Goal: Task Accomplishment & Management: Manage account settings

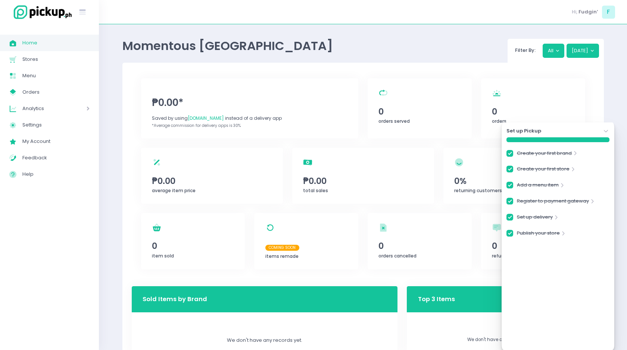
click at [109, 191] on div "Momentous Manila Filter By: All Today ₱0.00* Saved by using PickUp.ph instead o…" at bounding box center [363, 248] width 528 height 429
click at [606, 132] on icon "Stockholm-icons / Navigation / Angle-down Created with Sketch." at bounding box center [605, 131] width 7 height 7
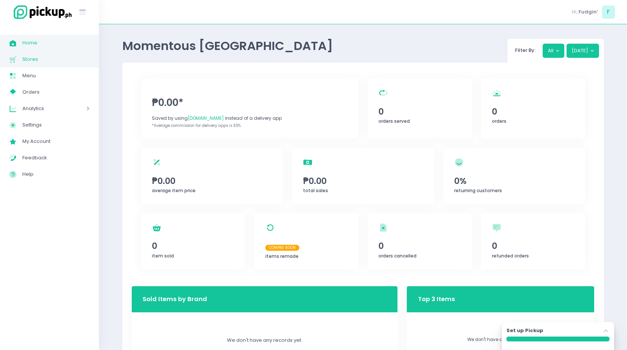
click at [34, 59] on span "Stores" at bounding box center [55, 59] width 67 height 10
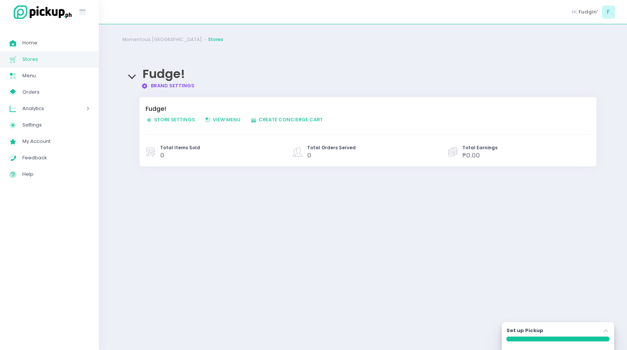
click at [174, 121] on span "Store Settings Created with Sketch. Store Settings" at bounding box center [170, 119] width 49 height 7
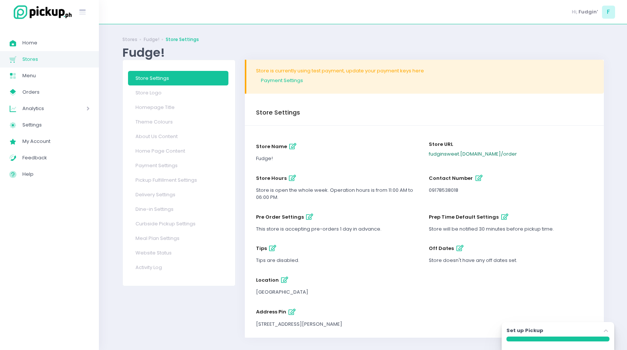
click at [458, 153] on link "fudginsweet .pickup.ph / order" at bounding box center [473, 153] width 88 height 7
click at [307, 217] on icon "button" at bounding box center [309, 217] width 7 height 6
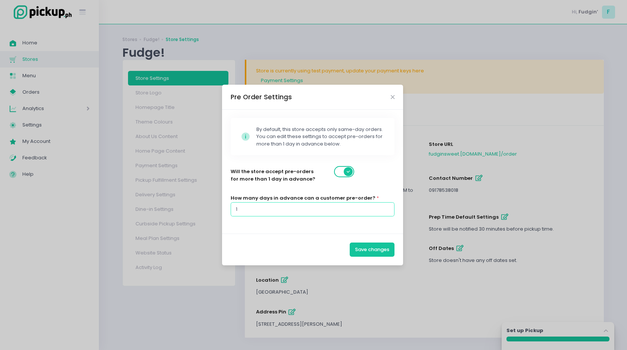
click at [295, 210] on input "1" at bounding box center [313, 209] width 164 height 14
type input "30"
click at [365, 246] on button "Save changes" at bounding box center [372, 250] width 45 height 14
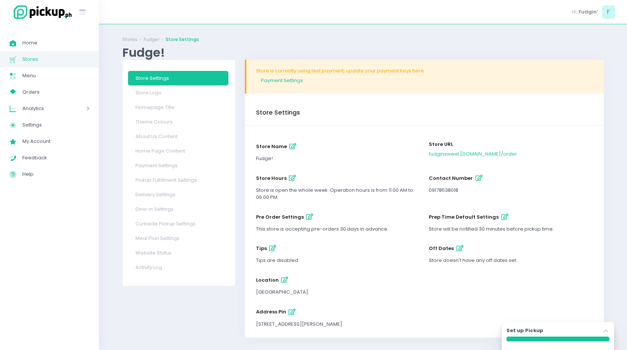
click at [291, 177] on icon "button" at bounding box center [292, 178] width 7 height 6
select select "11:00"
select select "18:00"
select select "11:00"
select select "18:00"
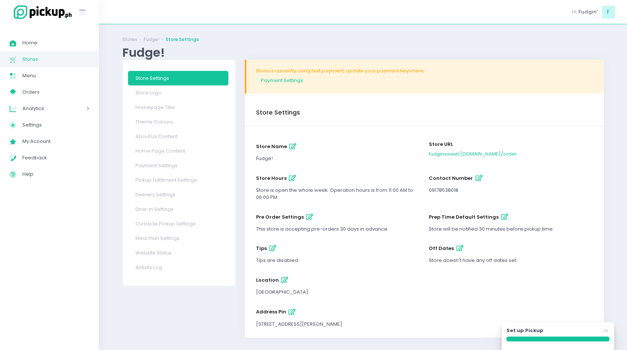
select select "11:00"
select select "18:00"
select select "11:00"
select select "18:00"
select select "11:00"
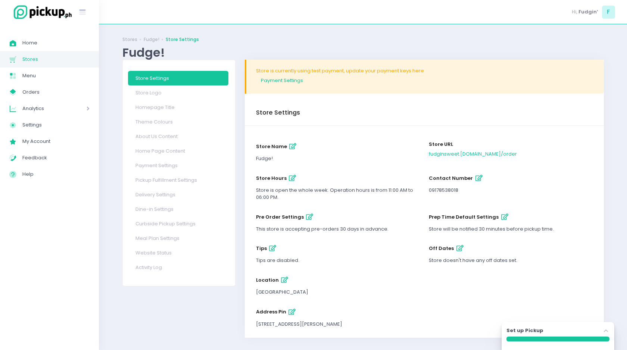
select select "18:00"
select select "11:00"
select select "18:00"
select select "11:00"
select select "18:00"
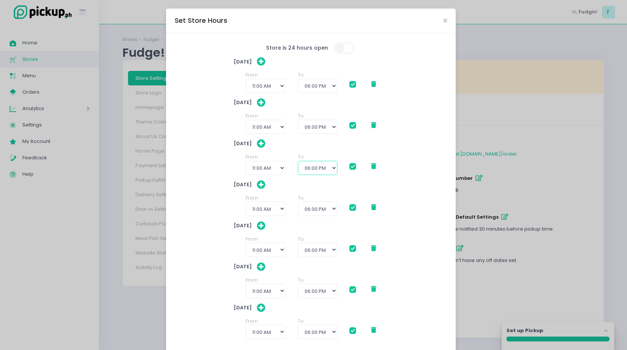
click at [334, 167] on select "12:00 PM 12:30 PM 01:00 PM 01:30 PM 02:00 PM 02:30 PM 03:00 PM 03:30 PM 04:00 P…" at bounding box center [318, 168] width 40 height 14
select select "23:30"
click at [298, 161] on select "12:00 PM 12:30 PM 01:00 PM 01:30 PM 02:00 PM 02:30 PM 03:00 PM 03:30 PM 04:00 P…" at bounding box center [318, 168] width 40 height 14
checkbox input "true"
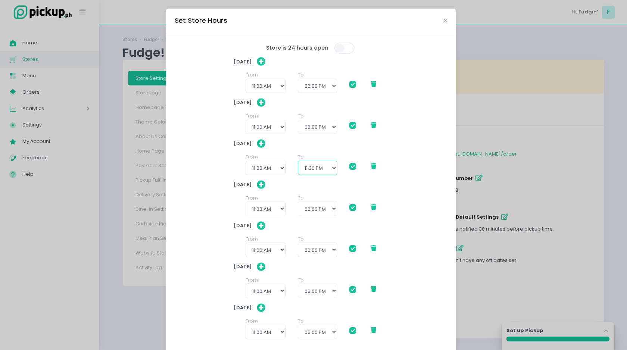
checkbox input "true"
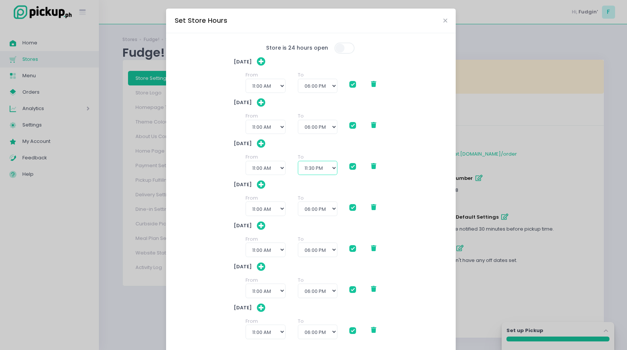
scroll to position [44, 0]
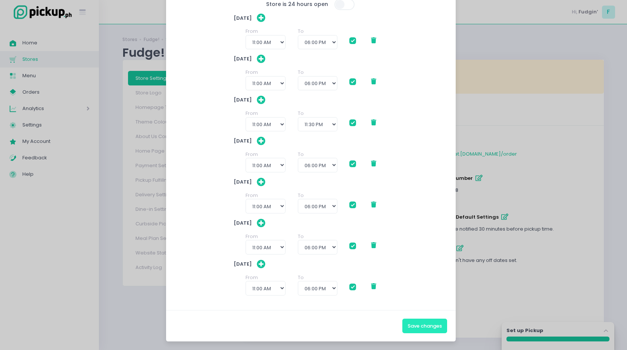
click at [418, 323] on button "Save changes" at bounding box center [424, 326] width 45 height 14
checkbox input "true"
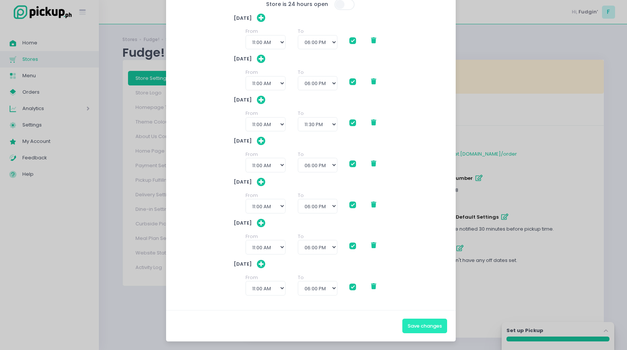
checkbox input "true"
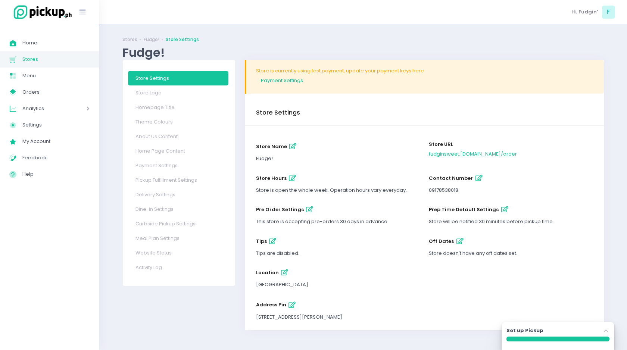
click at [289, 177] on icon "button" at bounding box center [292, 178] width 7 height 6
select select "11:00"
select select "18:00"
select select "11:00"
select select "18:00"
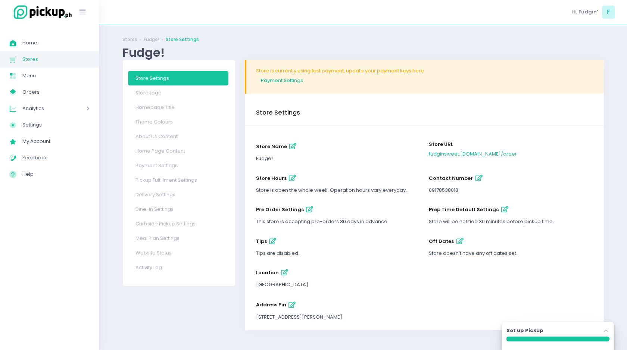
select select "11:00"
select select "23:30"
select select "11:00"
select select "18:00"
select select "11:00"
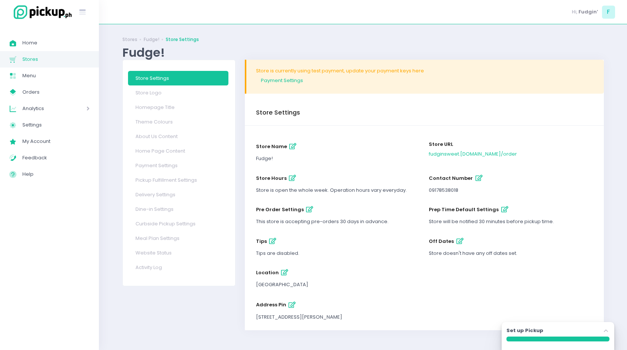
select select "18:00"
select select "11:00"
select select "18:00"
select select "11:00"
select select "18:00"
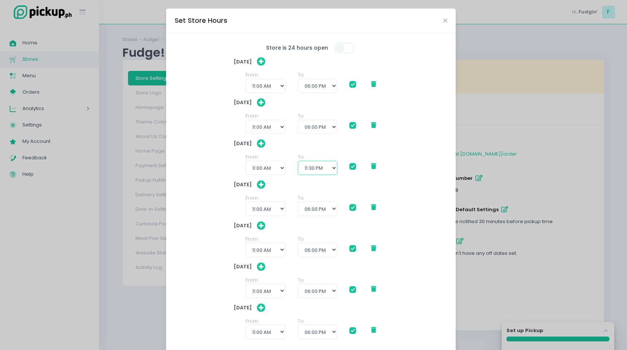
click at [333, 169] on select "12:00 PM 12:30 PM 01:00 PM 01:30 PM 02:00 PM 02:30 PM 03:00 PM 03:30 PM 04:00 P…" at bounding box center [318, 168] width 40 height 14
select select "17:00"
click at [298, 161] on select "12:00 PM 12:30 PM 01:00 PM 01:30 PM 02:00 PM 02:30 PM 03:00 PM 03:30 PM 04:00 P…" at bounding box center [318, 168] width 40 height 14
checkbox input "true"
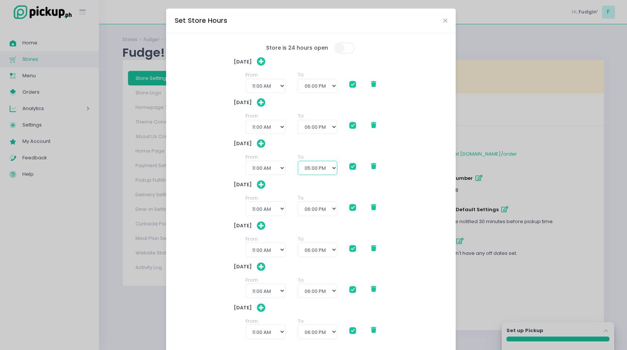
checkbox input "true"
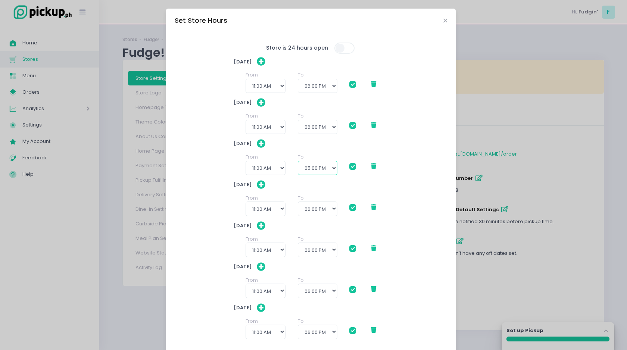
click at [333, 167] on select "12:00 PM 12:30 PM 01:00 PM 01:30 PM 02:00 PM 02:30 PM 03:00 PM 03:30 PM 04:00 P…" at bounding box center [318, 168] width 40 height 14
select select "18:00"
click at [298, 161] on select "12:00 PM 12:30 PM 01:00 PM 01:30 PM 02:00 PM 02:30 PM 03:00 PM 03:30 PM 04:00 P…" at bounding box center [318, 168] width 40 height 14
checkbox input "true"
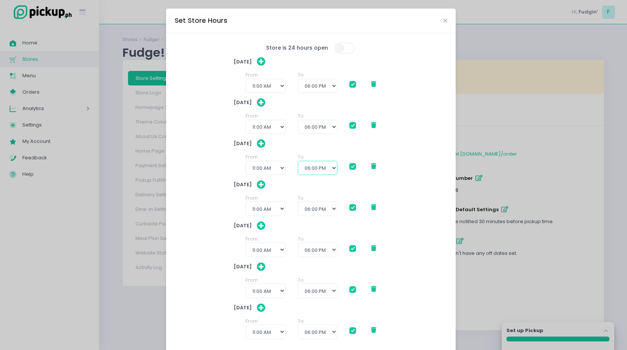
checkbox input "true"
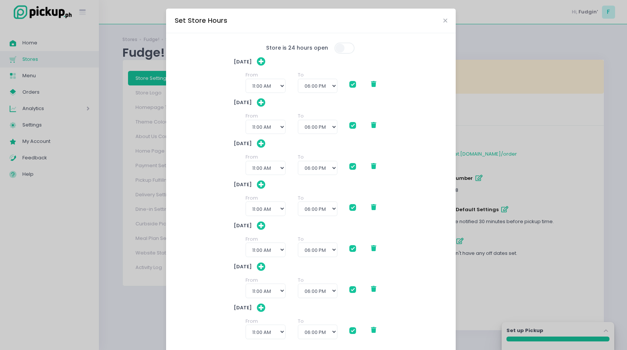
click at [346, 182] on div "Wednesday" at bounding box center [311, 184] width 155 height 7
click at [265, 145] on icon at bounding box center [261, 144] width 8 height 9
select select "11:00"
select select "18:00"
select select "11:00"
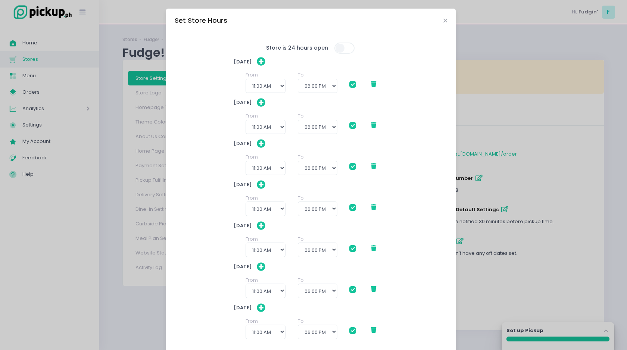
select select "18:00"
select select "11:00"
select select "18:00"
select select "23:30"
select select "11:00"
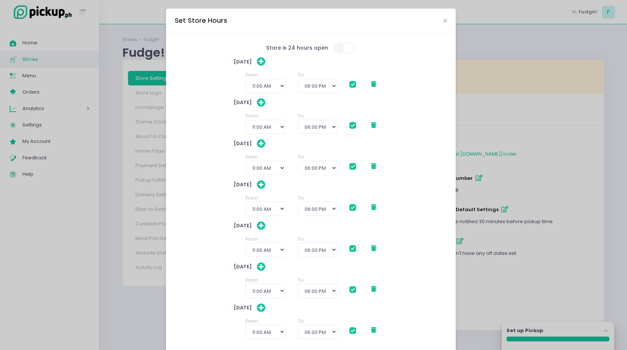
select select "18:00"
select select "11:00"
select select "18:00"
select select "11:00"
select select "18:00"
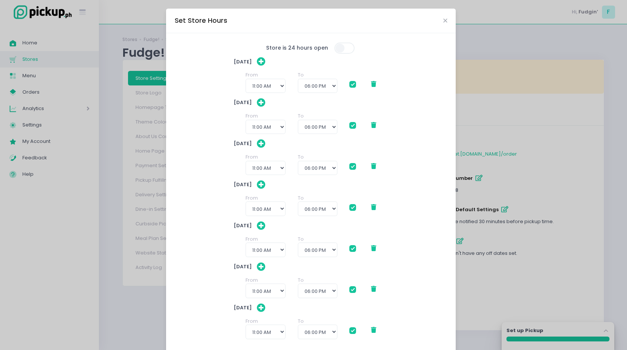
select select "11:00"
select select "18:00"
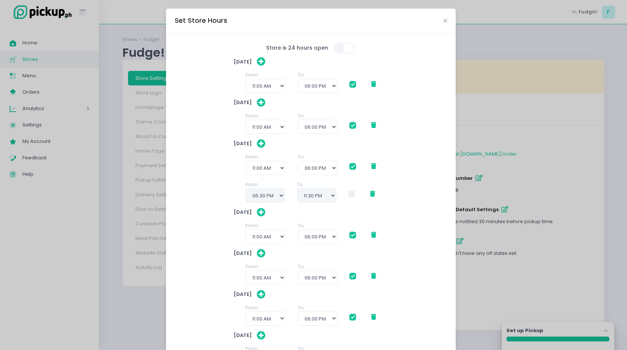
click at [354, 193] on span at bounding box center [351, 194] width 7 height 7
click at [358, 193] on input "checkbox" at bounding box center [360, 192] width 5 height 5
checkbox input "true"
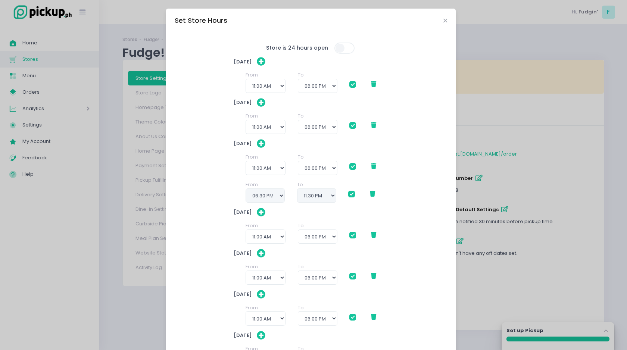
checkbox input "true"
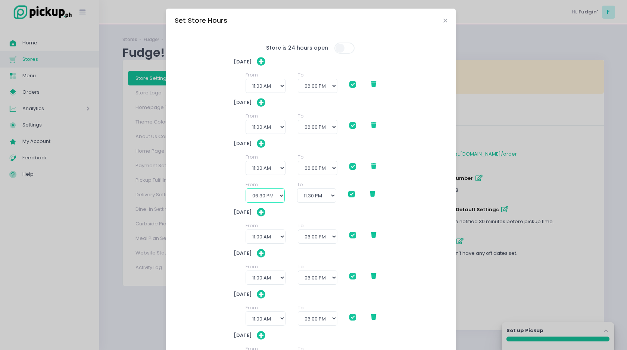
click at [282, 196] on select "06:30 PM 07:00 PM 07:30 PM 08:00 PM 08:30 PM 09:00 PM 09:30 PM 10:00 PM 10:30 P…" at bounding box center [265, 196] width 39 height 14
click at [246, 189] on select "06:30 PM 07:00 PM 07:30 PM 08:00 PM 08:30 PM 09:00 PM 09:30 PM 10:00 PM 10:30 P…" at bounding box center [265, 196] width 39 height 14
click at [317, 194] on select "07:30 PM 08:00 PM 08:30 PM 09:00 PM 09:30 PM 10:00 PM 10:30 PM 11:00 PM 11:30 PM" at bounding box center [316, 196] width 39 height 14
click at [297, 189] on select "07:30 PM 08:00 PM 08:30 PM 09:00 PM 09:30 PM 10:00 PM 10:30 PM 11:00 PM 11:30 PM" at bounding box center [316, 196] width 39 height 14
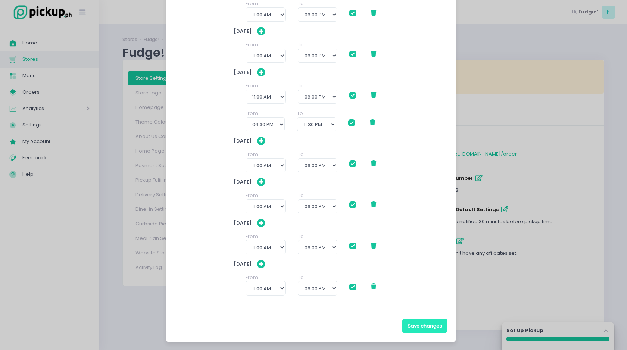
click at [412, 323] on button "Save changes" at bounding box center [424, 326] width 45 height 14
checkbox input "true"
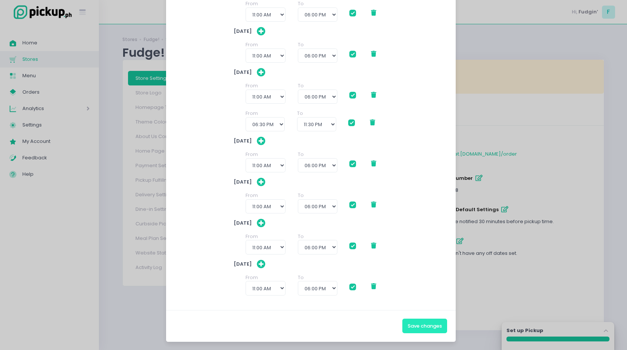
checkbox input "true"
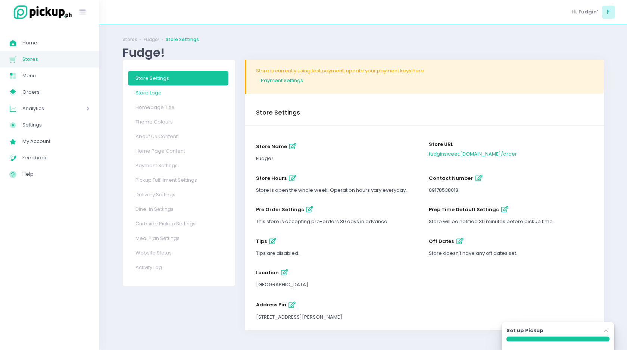
click at [147, 93] on link "Store Logo" at bounding box center [178, 92] width 100 height 15
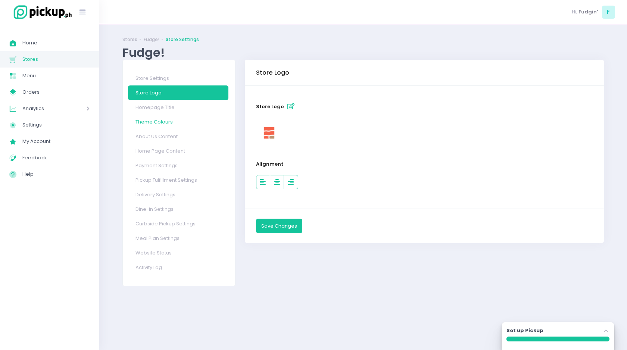
click at [146, 123] on link "Theme Colours" at bounding box center [178, 122] width 100 height 15
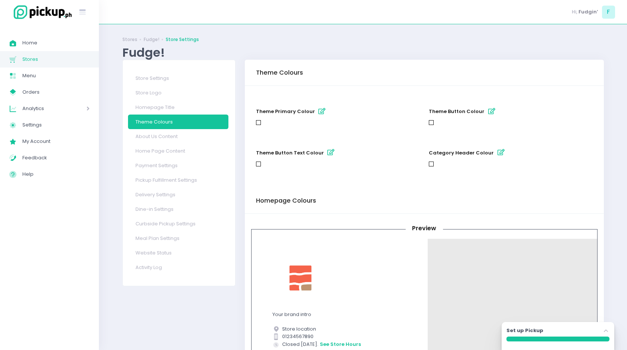
click at [318, 111] on icon "button" at bounding box center [321, 111] width 7 height 6
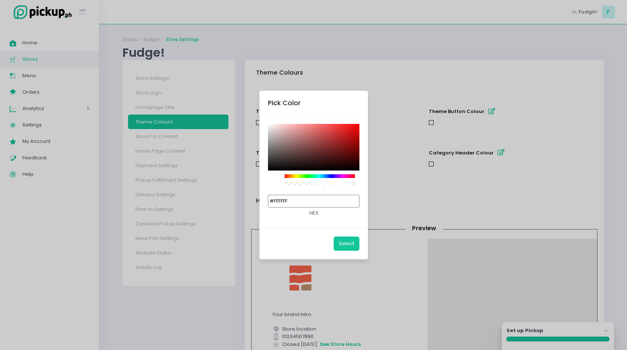
click at [306, 197] on input "#FFFFFF" at bounding box center [314, 201] width 92 height 13
paste input "f5634a"
type input "#F5634A"
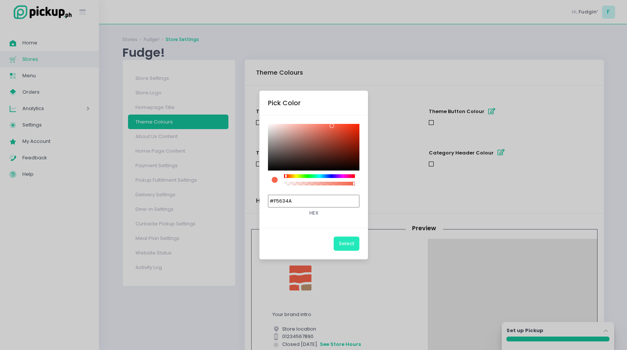
click at [344, 243] on button "Select" at bounding box center [347, 244] width 26 height 14
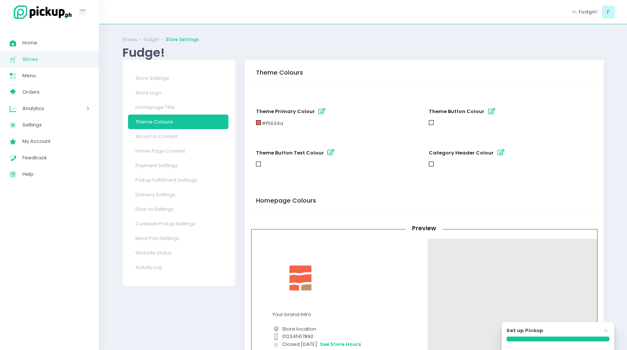
click at [258, 163] on div at bounding box center [258, 164] width 5 height 5
click at [327, 151] on icon "button" at bounding box center [330, 152] width 7 height 6
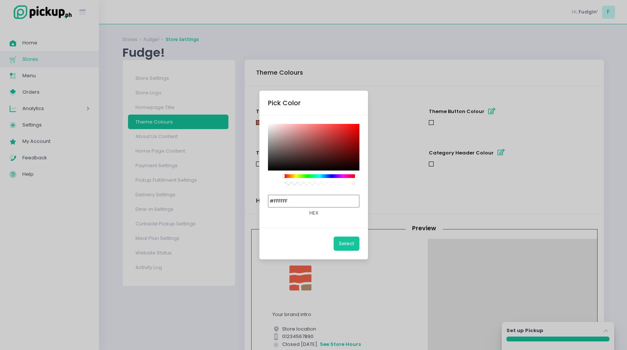
click at [302, 199] on input "#FFFFFF" at bounding box center [314, 201] width 92 height 13
paste input "f5634a"
type input "#F5634A"
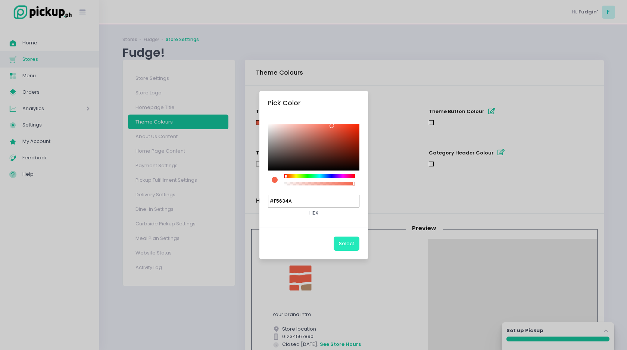
click at [347, 243] on button "Select" at bounding box center [347, 244] width 26 height 14
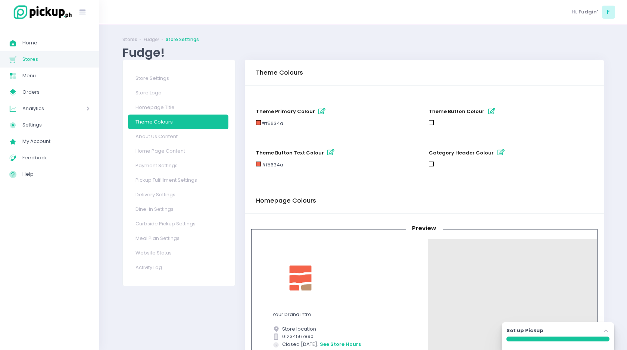
click at [327, 154] on icon "button" at bounding box center [330, 152] width 7 height 6
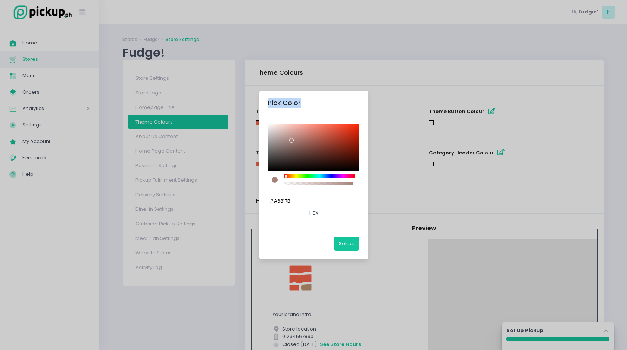
drag, startPoint x: 292, startPoint y: 140, endPoint x: 258, endPoint y: 112, distance: 44.2
click at [258, 112] on div "Pick Color #A6817B hex Select" at bounding box center [313, 175] width 627 height 350
click at [298, 202] on input "#EFE7E5" at bounding box center [314, 201] width 92 height 13
type input "#FFFFFF"
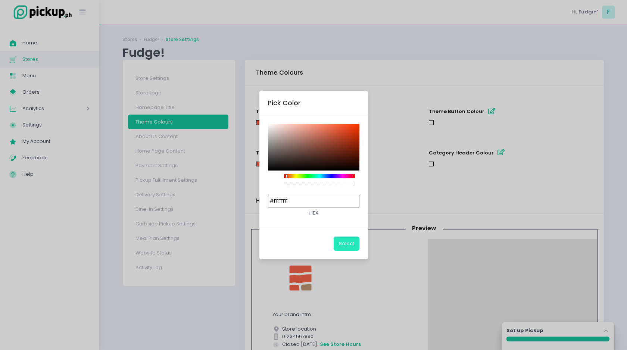
click at [346, 244] on button "Select" at bounding box center [347, 244] width 26 height 14
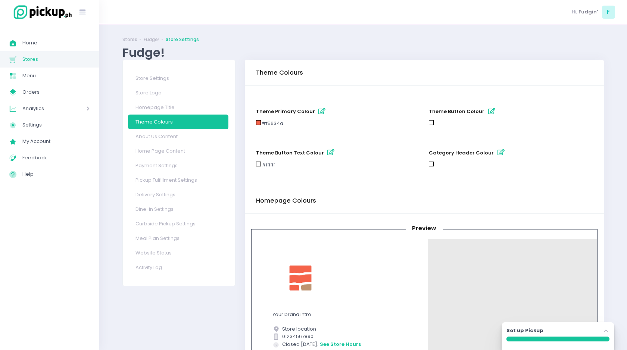
click at [488, 108] on icon "button" at bounding box center [491, 111] width 7 height 6
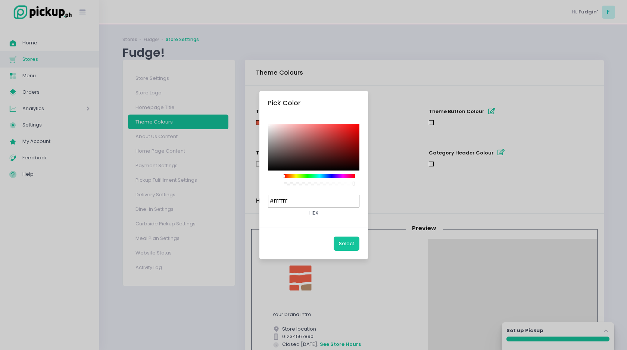
click at [330, 201] on input "#FFFFFF" at bounding box center [314, 201] width 92 height 13
paste input "f5634a"
type input "#F5634A"
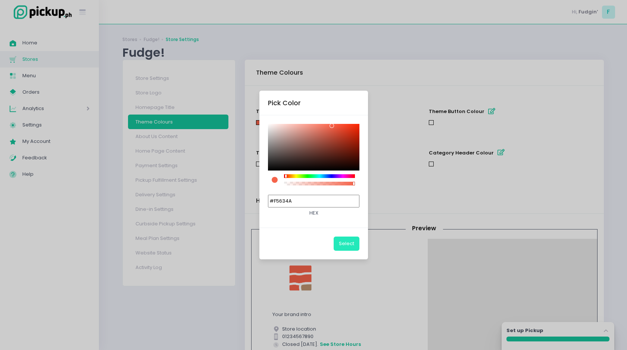
click at [339, 243] on button "Select" at bounding box center [347, 244] width 26 height 14
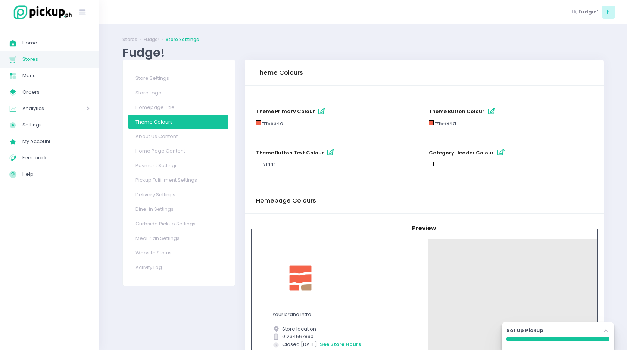
click at [498, 152] on icon "button" at bounding box center [501, 152] width 7 height 6
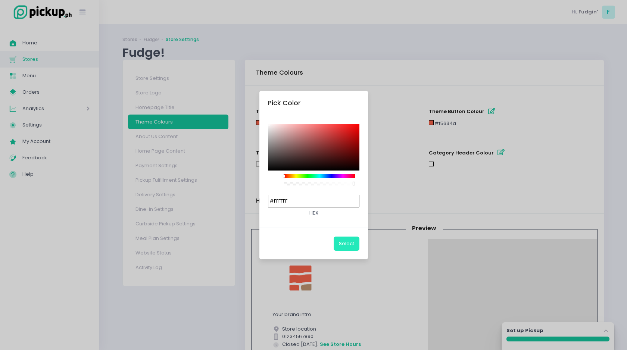
click at [339, 239] on button "Select" at bounding box center [347, 244] width 26 height 14
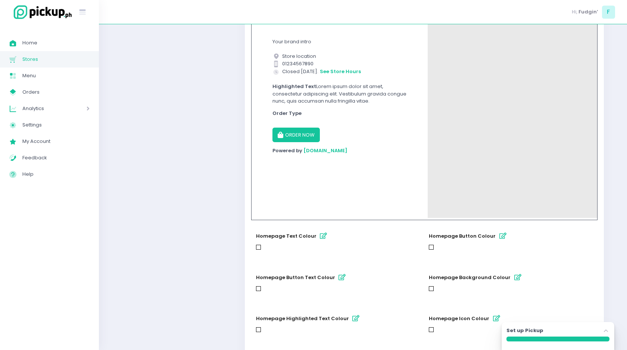
scroll to position [371, 0]
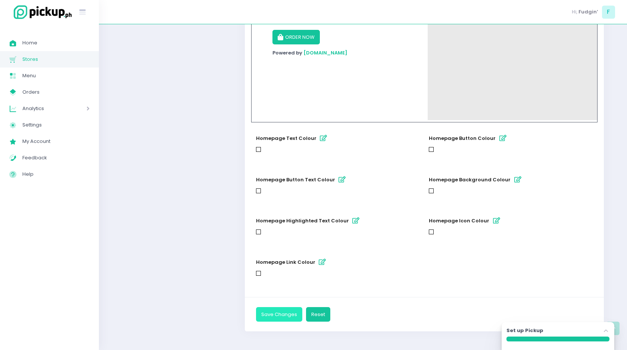
click at [284, 315] on button "Save Changes" at bounding box center [279, 314] width 46 height 14
click at [320, 136] on icon "button" at bounding box center [323, 138] width 7 height 6
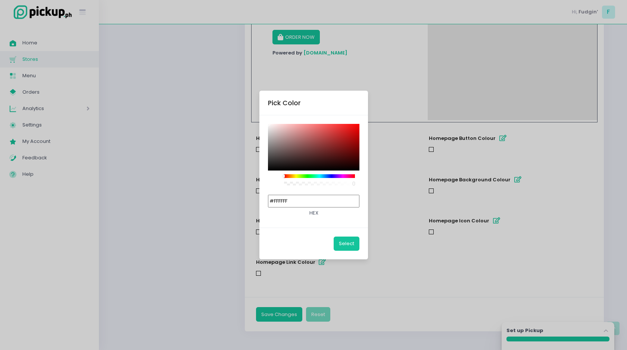
click at [305, 198] on input "#FFFFFF" at bounding box center [314, 201] width 92 height 13
paste input "f5634a"
type input "#F5634A"
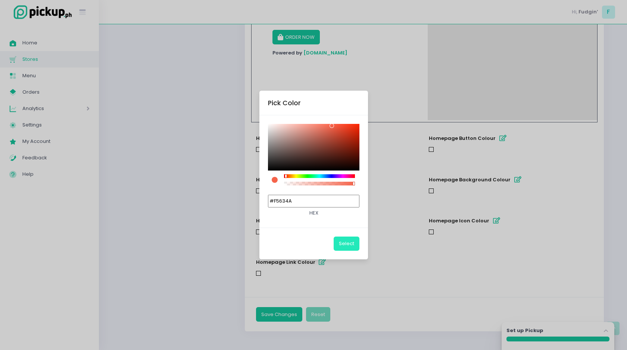
click at [342, 237] on button "Select" at bounding box center [347, 244] width 26 height 14
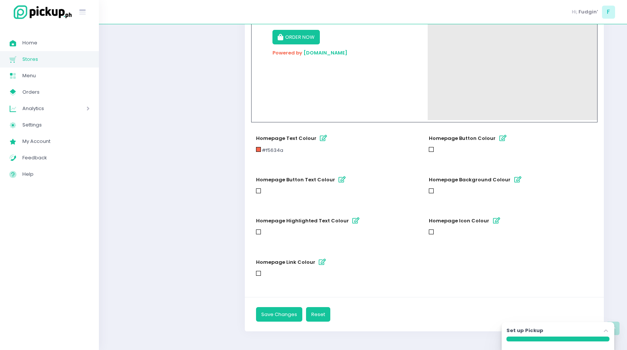
click at [339, 181] on icon "button" at bounding box center [342, 180] width 7 height 6
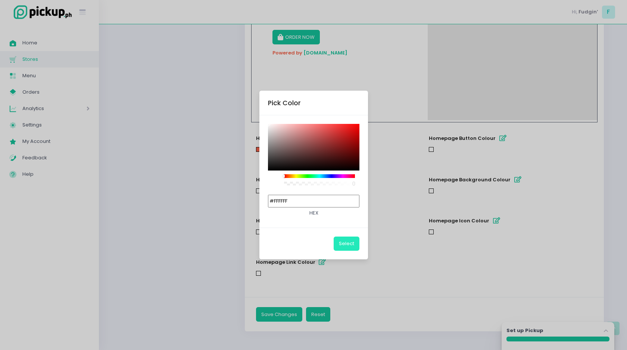
click at [345, 243] on button "Select" at bounding box center [347, 244] width 26 height 14
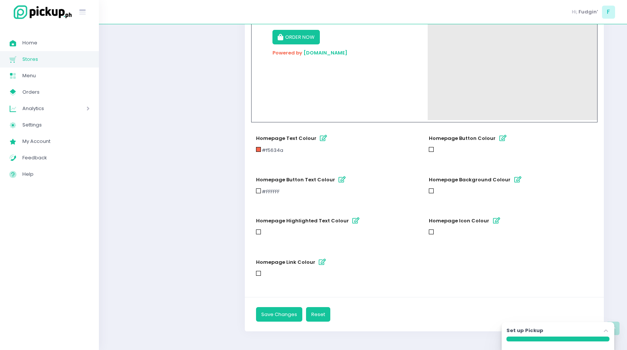
click at [499, 137] on icon "button" at bounding box center [502, 138] width 7 height 6
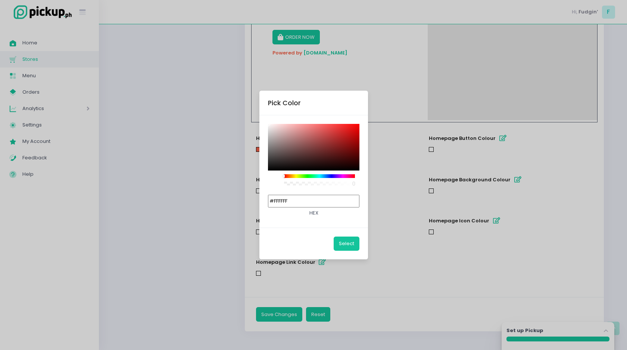
click at [303, 200] on input "#FFFFFF" at bounding box center [314, 201] width 92 height 13
paste input "f5634a"
type input "#F5634A"
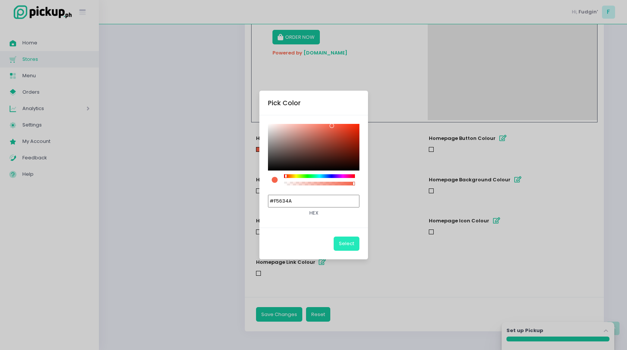
click at [348, 242] on button "Select" at bounding box center [347, 244] width 26 height 14
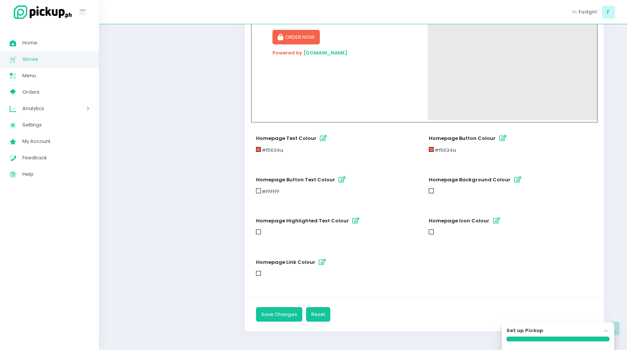
click at [319, 261] on icon "button" at bounding box center [322, 262] width 7 height 6
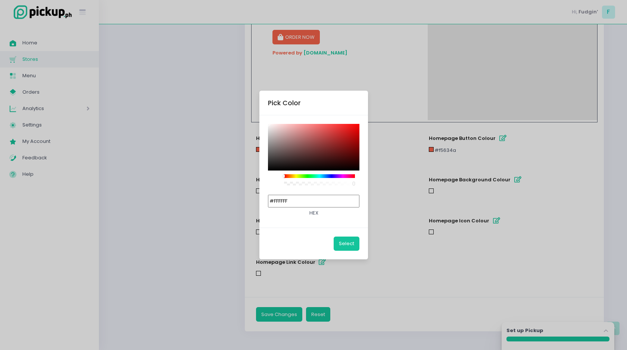
click at [312, 271] on div "Pick Color #FFFFFF hex Select" at bounding box center [313, 175] width 627 height 350
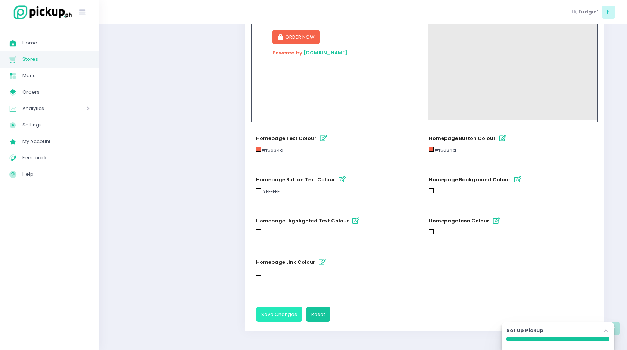
click at [281, 310] on button "Save Changes" at bounding box center [279, 314] width 46 height 14
click at [493, 220] on icon "button" at bounding box center [496, 221] width 7 height 6
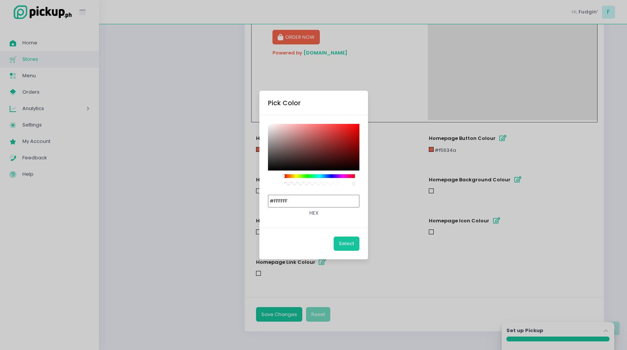
click at [331, 199] on input "#FFFFFF" at bounding box center [314, 201] width 92 height 13
paste input "bf9471"
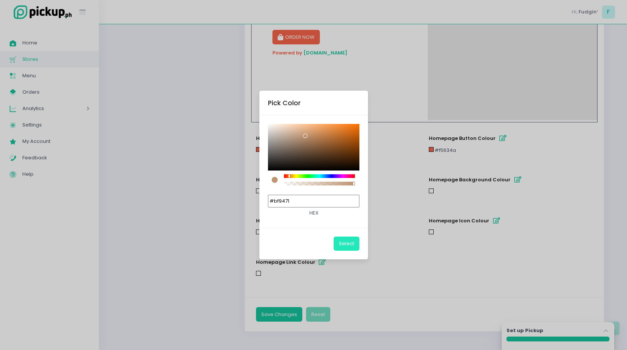
type input "#BF9471"
click at [348, 247] on button "Select" at bounding box center [347, 244] width 26 height 14
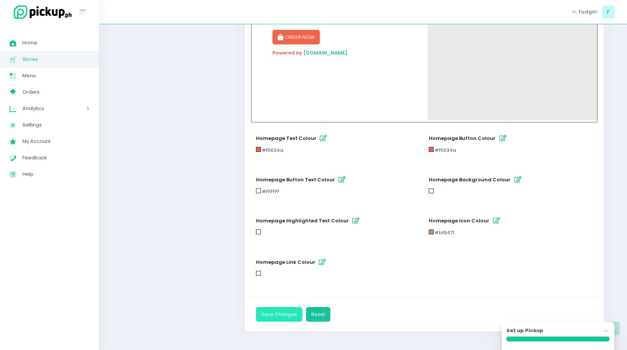
click at [273, 315] on button "Save Changes" at bounding box center [279, 314] width 46 height 14
click at [319, 262] on icon "button" at bounding box center [322, 262] width 7 height 6
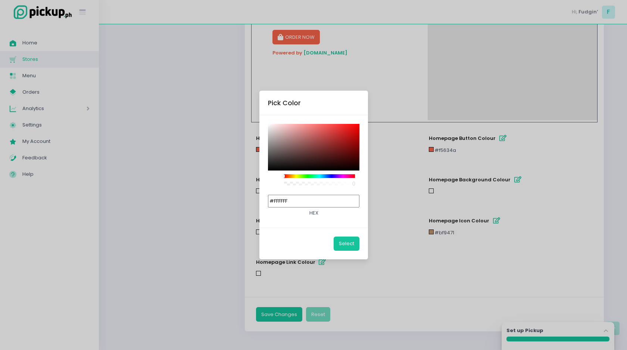
click at [313, 202] on input "#FFFFFF" at bounding box center [314, 201] width 92 height 13
paste input "f5634a"
type input "#F5634A"
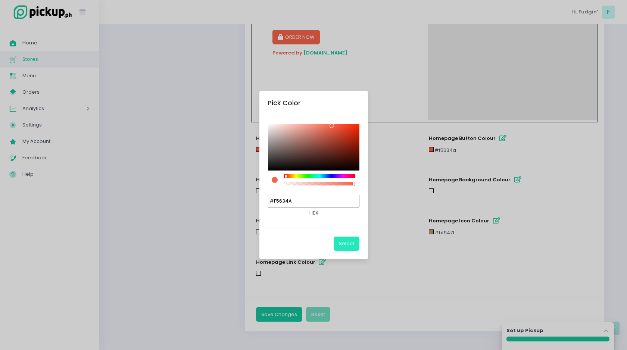
click at [348, 245] on button "Select" at bounding box center [347, 244] width 26 height 14
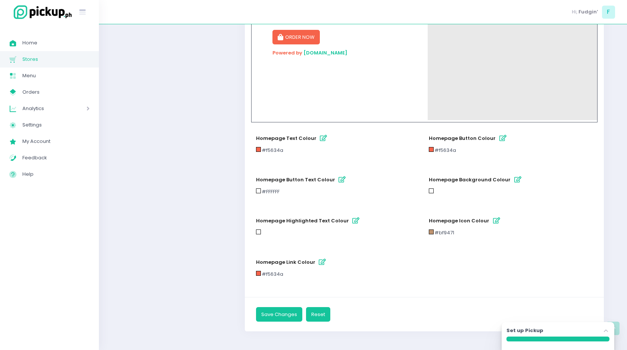
click at [320, 138] on icon "button" at bounding box center [323, 138] width 7 height 6
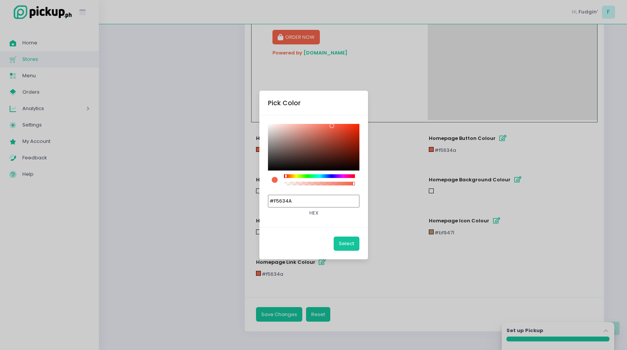
click at [308, 202] on input "#F5634A" at bounding box center [314, 201] width 92 height 13
type input "#404040"
click at [343, 243] on button "Select" at bounding box center [347, 244] width 26 height 14
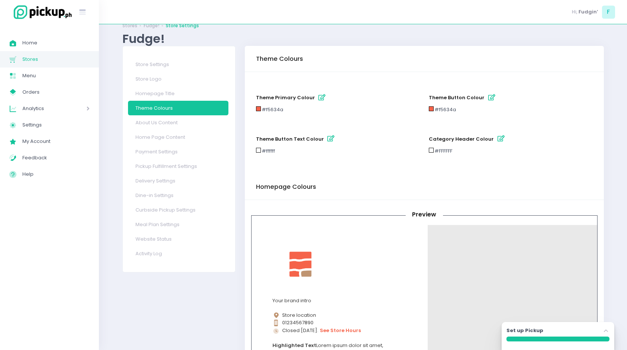
scroll to position [16, 0]
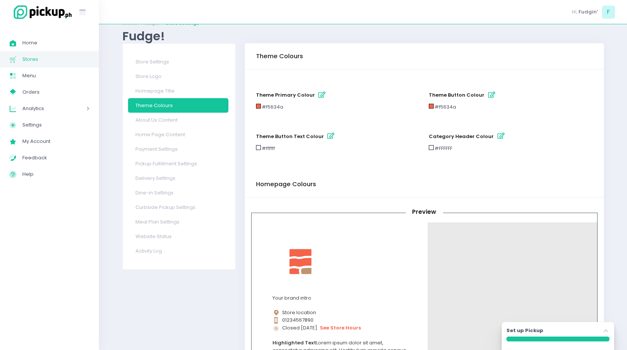
click at [327, 138] on icon "button" at bounding box center [330, 136] width 7 height 6
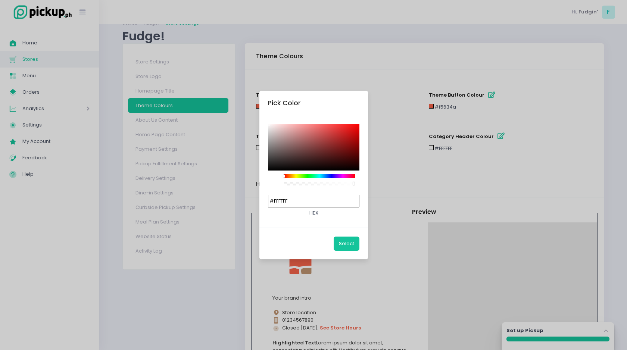
click at [307, 200] on input "#FFFFFF" at bounding box center [314, 201] width 92 height 13
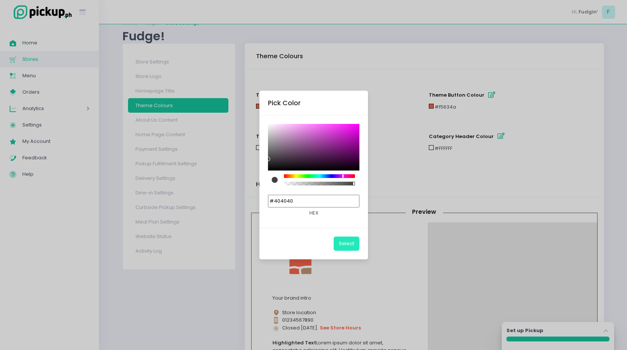
type input "#404040"
click at [346, 246] on button "Select" at bounding box center [347, 244] width 26 height 14
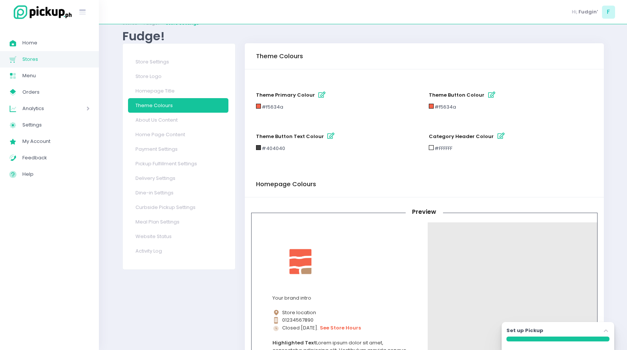
click at [498, 138] on icon "button" at bounding box center [501, 136] width 7 height 6
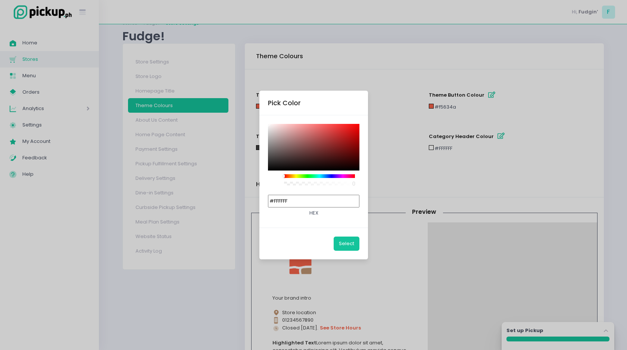
click at [308, 202] on input "#FFFFFF" at bounding box center [314, 201] width 92 height 13
paste input "f1c4bd"
type input "#F1C4BD"
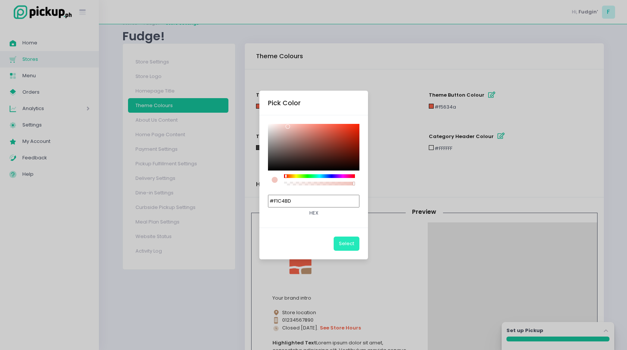
click at [341, 243] on button "Select" at bounding box center [347, 244] width 26 height 14
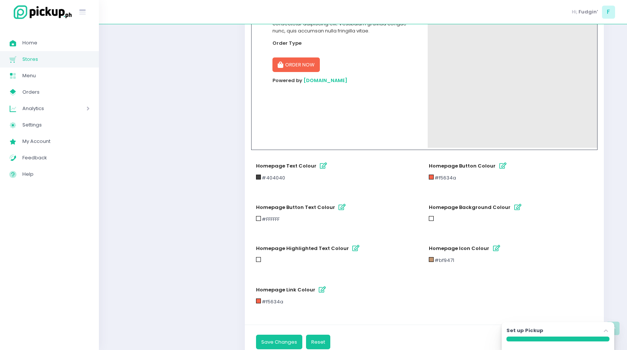
scroll to position [371, 0]
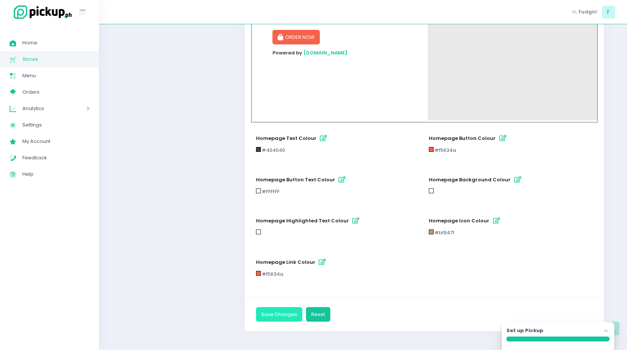
click at [279, 312] on button "Save Changes" at bounding box center [279, 314] width 46 height 14
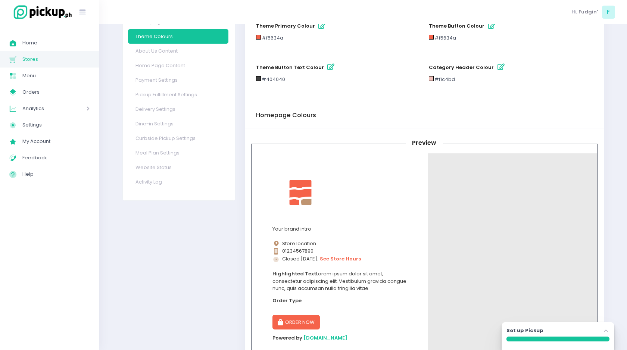
scroll to position [0, 0]
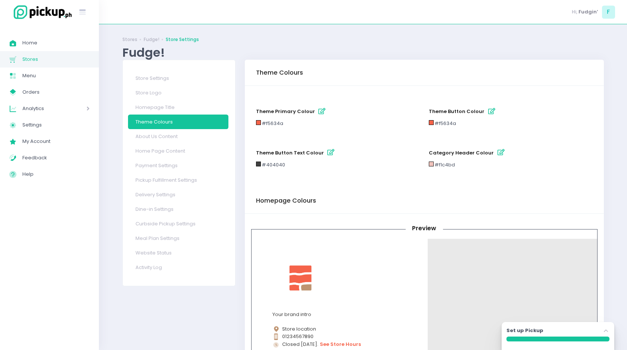
click at [327, 151] on icon "button" at bounding box center [330, 152] width 7 height 6
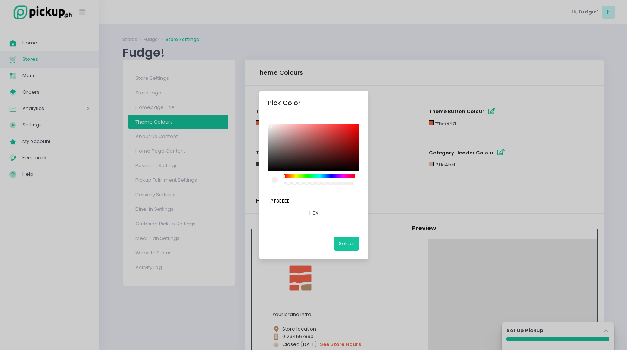
click at [270, 126] on div at bounding box center [314, 147] width 92 height 47
drag, startPoint x: 271, startPoint y: 125, endPoint x: 262, endPoint y: 120, distance: 10.7
click at [262, 120] on div "#F9F1F1 hex" at bounding box center [313, 171] width 109 height 112
type input "#FFFFFF"
click at [341, 241] on button "Select" at bounding box center [347, 244] width 26 height 14
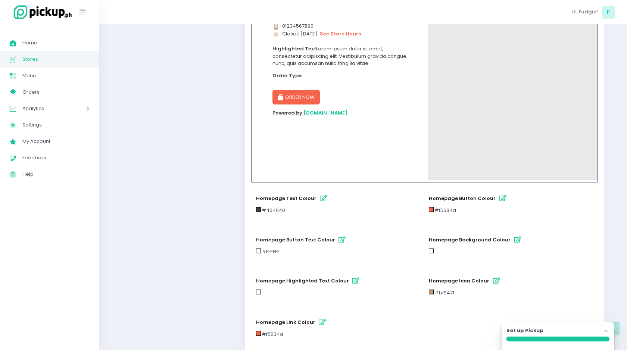
scroll to position [371, 0]
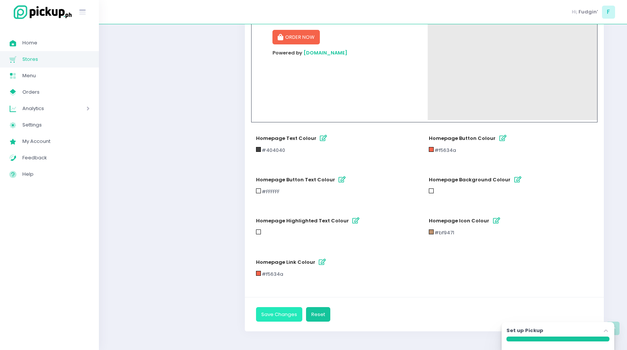
click at [288, 313] on button "Save Changes" at bounding box center [279, 314] width 46 height 14
click at [321, 261] on icon "button" at bounding box center [322, 262] width 7 height 6
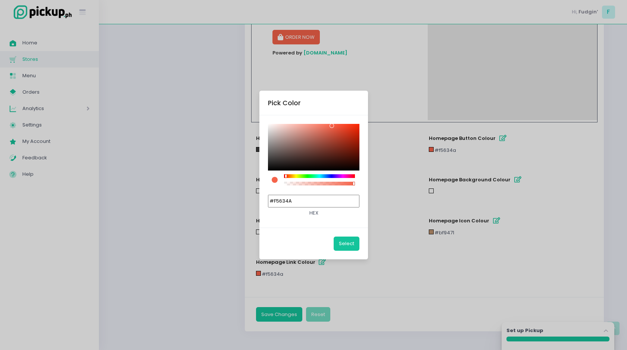
click at [312, 145] on div at bounding box center [314, 147] width 92 height 47
type input "#8D5349"
click at [341, 245] on button "Select" at bounding box center [347, 244] width 26 height 14
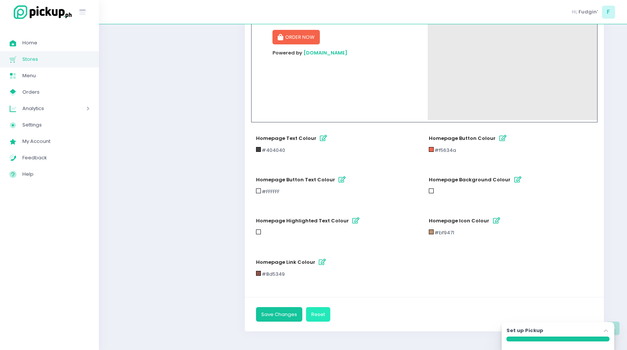
click at [314, 313] on button "Reset" at bounding box center [318, 314] width 24 height 14
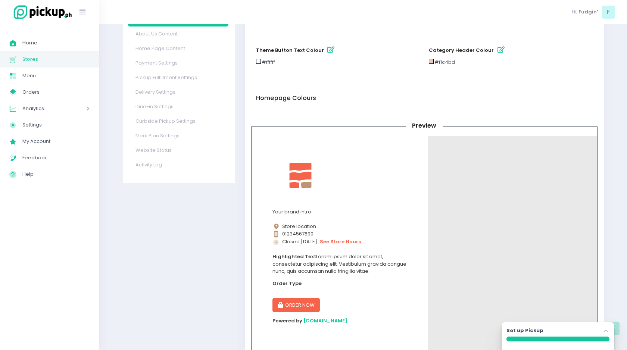
scroll to position [0, 0]
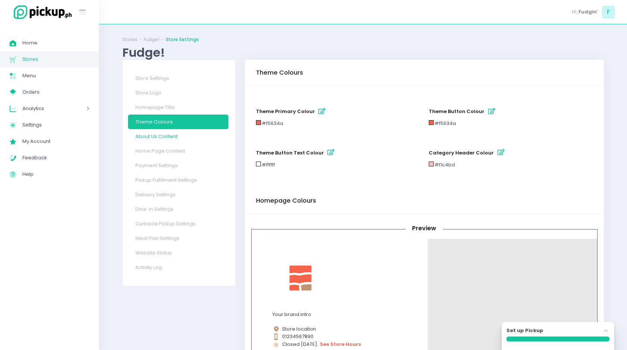
click at [164, 137] on link "About Us Content" at bounding box center [178, 136] width 100 height 15
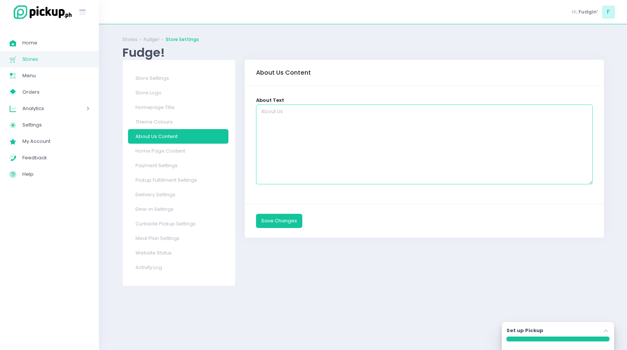
click at [266, 123] on textarea at bounding box center [424, 145] width 337 height 80
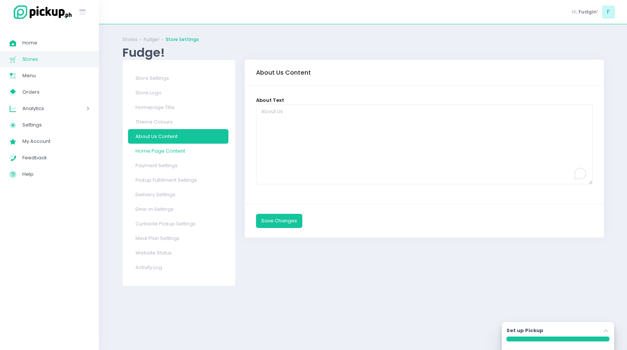
click at [186, 148] on link "Home Page Content" at bounding box center [178, 151] width 100 height 15
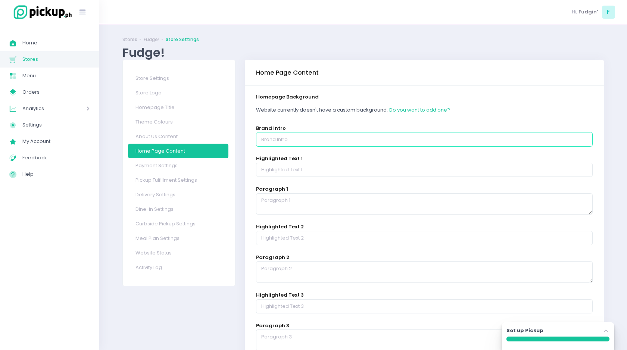
click at [262, 139] on input "text" at bounding box center [424, 139] width 337 height 14
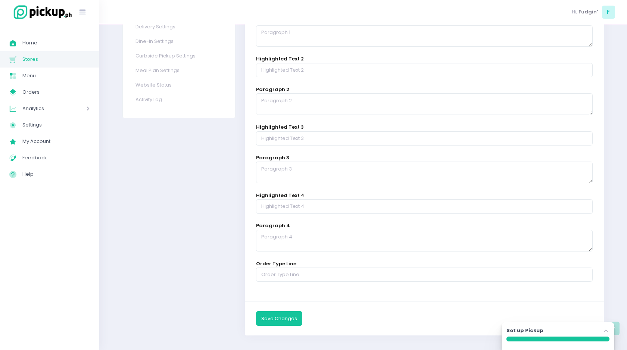
scroll to position [172, 0]
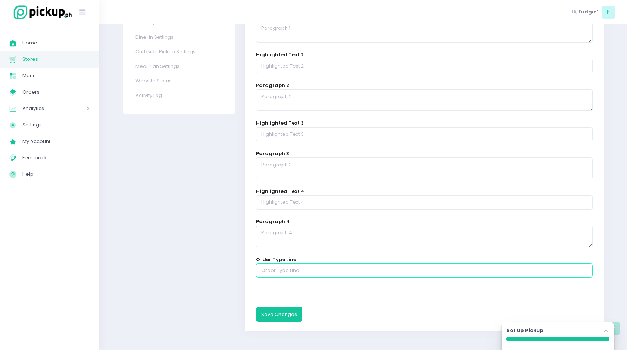
click at [271, 269] on input "text" at bounding box center [424, 271] width 337 height 14
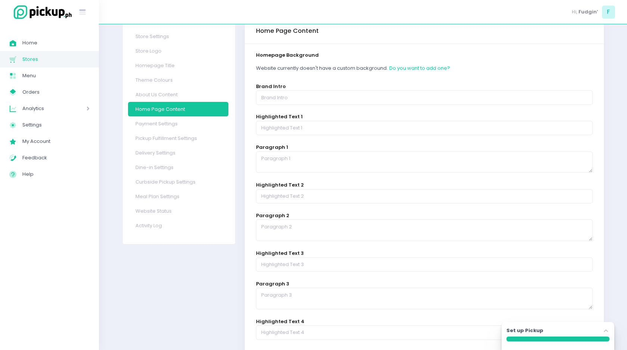
scroll to position [15, 0]
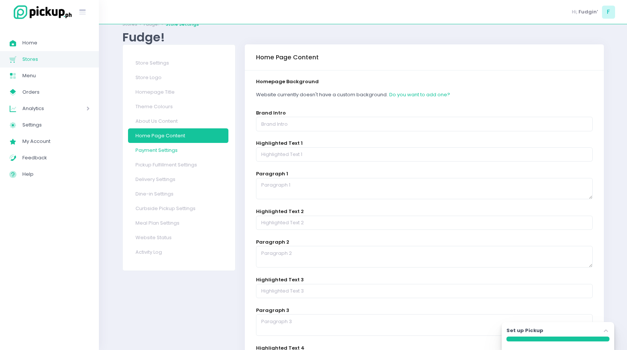
click at [165, 146] on link "Payment Settings" at bounding box center [178, 150] width 100 height 15
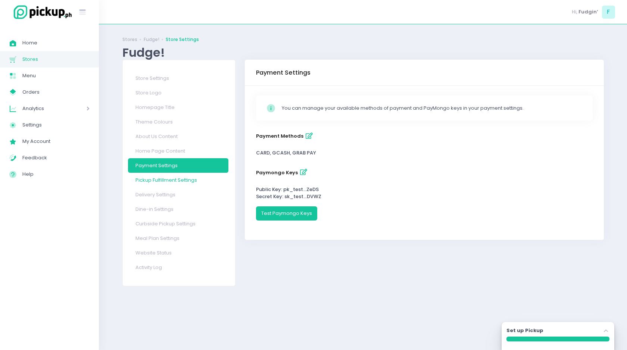
click at [160, 181] on link "Pickup Fulfillment Settings" at bounding box center [178, 180] width 100 height 15
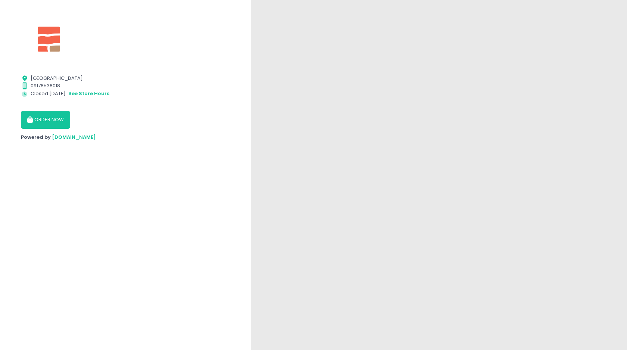
click at [45, 125] on button "ORDER NOW" at bounding box center [45, 120] width 49 height 18
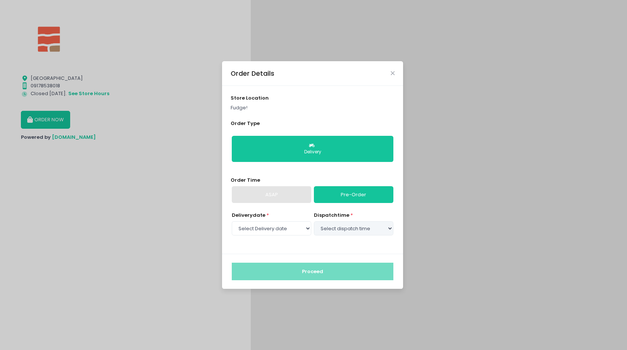
click at [273, 196] on div "ASAP" at bounding box center [272, 194] width 80 height 17
click at [273, 233] on select "Select Delivery date [DATE]" at bounding box center [272, 228] width 80 height 14
select select "[DATE]"
click at [232, 221] on select "Select Delivery date Wednesday, Oct 8th" at bounding box center [272, 228] width 80 height 14
click at [334, 227] on select "Select dispatch time 11:00 AM - 11:30 AM 11:30 AM - 12:00 PM 12:00 PM - 12:30 P…" at bounding box center [354, 228] width 80 height 14
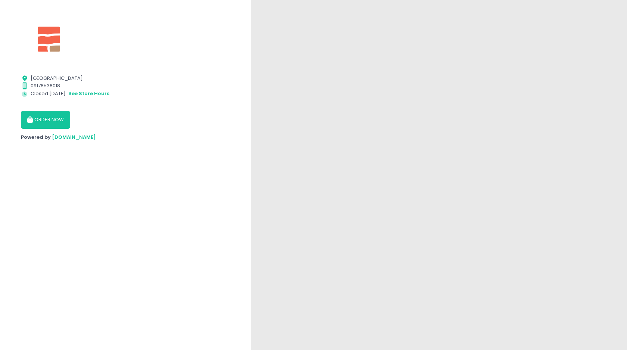
click at [40, 122] on button "ORDER NOW" at bounding box center [45, 120] width 49 height 18
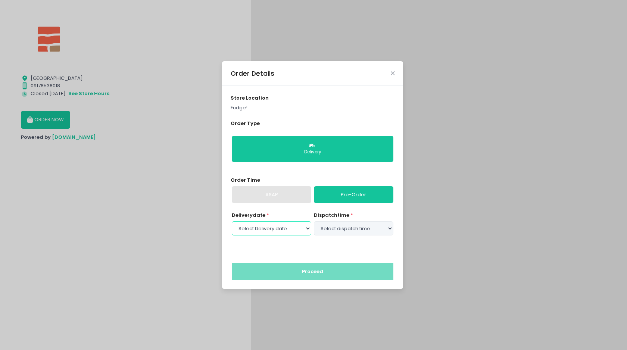
click at [298, 230] on select "Select Delivery date Wednesday, Oct 8th Thursday, Oct 9th Friday, Oct 10th Satu…" at bounding box center [272, 228] width 80 height 14
click at [159, 47] on div "Order Details store location Fudge! Order Type Delivery Order Time ASAP Pre-Ord…" at bounding box center [313, 175] width 627 height 350
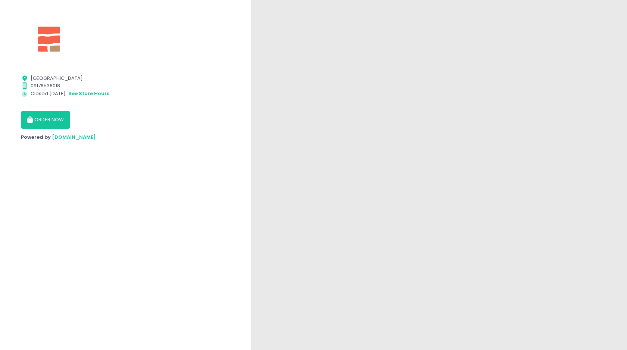
click at [46, 119] on button "ORDER NOW" at bounding box center [45, 120] width 49 height 18
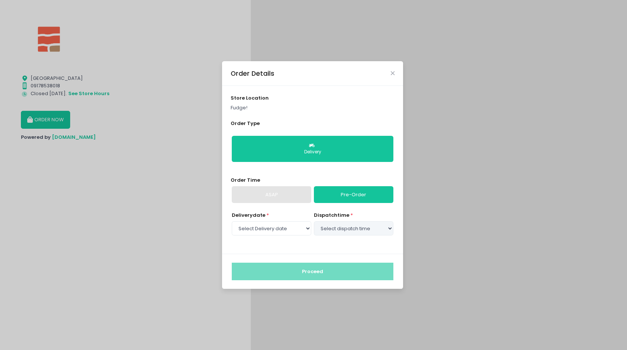
click at [269, 196] on div "ASAP" at bounding box center [272, 194] width 80 height 17
click at [281, 194] on div "ASAP" at bounding box center [272, 194] width 80 height 17
click at [304, 230] on select "Select Delivery date Wednesday, Oct 8th Thursday, Oct 9th Friday, Oct 10th Satu…" at bounding box center [272, 228] width 80 height 14
select select "[DATE]"
click at [232, 221] on select "Select Delivery date Wednesday, Oct 8th Thursday, Oct 9th Friday, Oct 10th Satu…" at bounding box center [272, 228] width 80 height 14
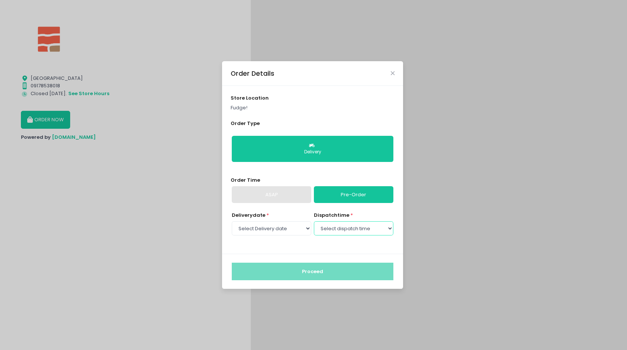
click at [325, 229] on select "Select dispatch time 11:00 AM - 11:30 AM 11:30 AM - 12:00 PM 12:00 PM - 12:30 P…" at bounding box center [354, 228] width 80 height 14
select select "11:30"
click at [314, 221] on select "Select dispatch time 11:00 AM - 11:30 AM 11:30 AM - 12:00 PM 12:00 PM - 12:30 P…" at bounding box center [354, 228] width 80 height 14
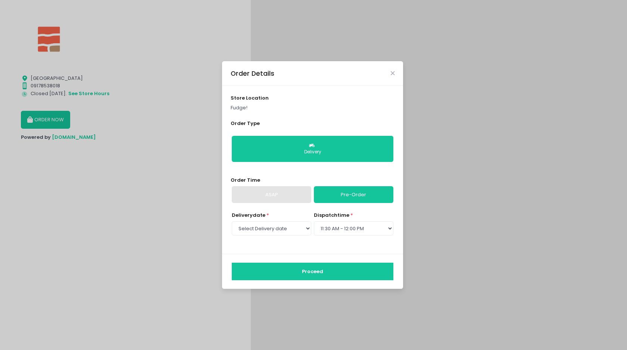
click at [156, 98] on div "Order Details store location Fudge! Order Type Delivery Order Time ASAP Pre-Ord…" at bounding box center [313, 175] width 627 height 350
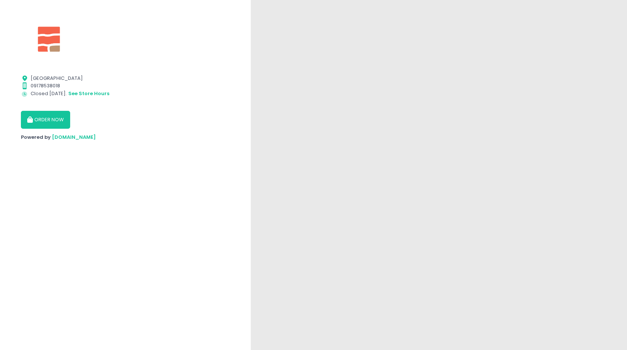
click at [55, 122] on button "ORDER NOW" at bounding box center [45, 120] width 49 height 18
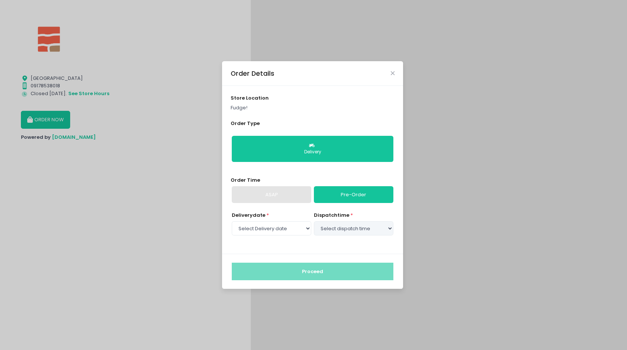
click at [262, 199] on div "ASAP" at bounding box center [272, 194] width 80 height 17
click at [296, 231] on select "Select Delivery date [DATE] [DATE] [DATE] [DATE] [DATE] [DATE] [DATE] [DATE] [D…" at bounding box center [272, 228] width 80 height 14
click at [177, 205] on div "Order Details store location Fudge! Order Type Delivery Order Time ASAP Pre-Ord…" at bounding box center [313, 175] width 627 height 350
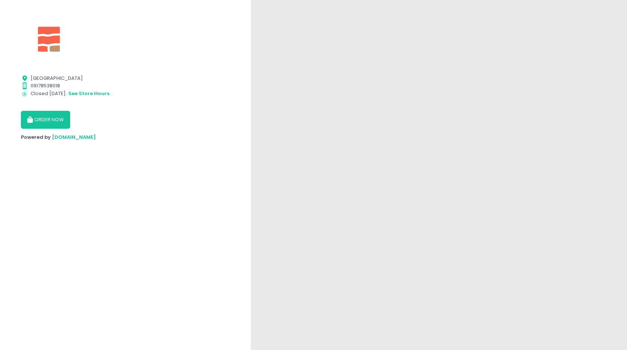
click at [46, 118] on button "ORDER NOW" at bounding box center [45, 120] width 49 height 18
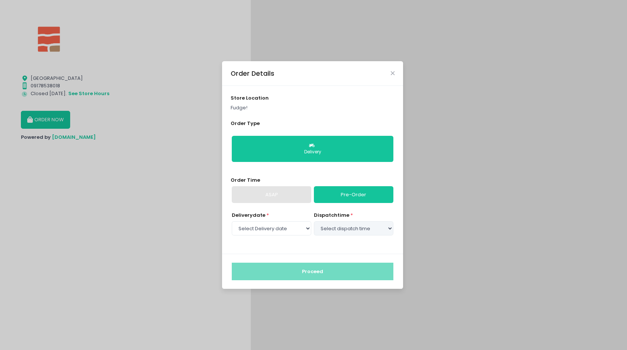
click at [149, 142] on div "Order Details store location Fudge! Order Type Delivery Order Time ASAP Pre-Ord…" at bounding box center [313, 175] width 627 height 350
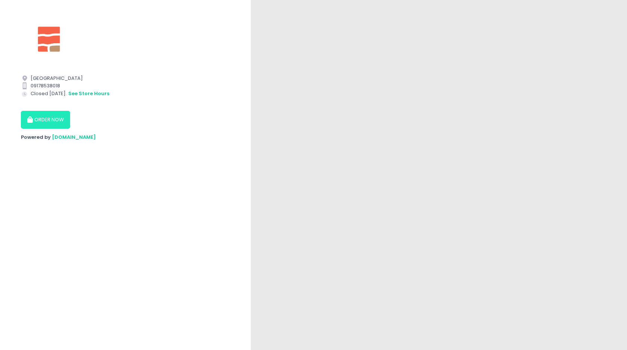
click at [43, 119] on button "ORDER NOW" at bounding box center [45, 120] width 49 height 18
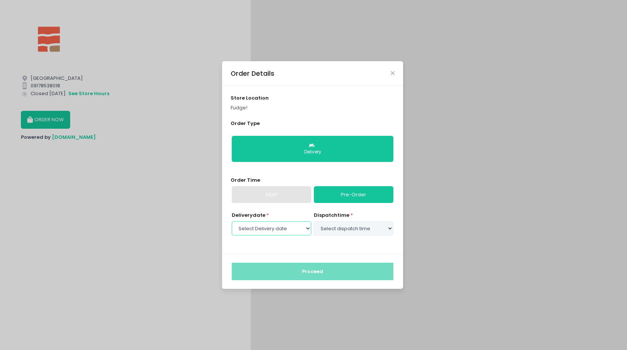
click at [297, 229] on select "Select Delivery date [DATE] [DATE] [DATE] [DATE] [DATE] [DATE] [DATE] [DATE] [D…" at bounding box center [272, 228] width 80 height 14
select select "2025-10-08"
click at [232, 221] on select "Select Delivery date [DATE] [DATE] [DATE] [DATE] [DATE] [DATE] [DATE] [DATE] [D…" at bounding box center [272, 228] width 80 height 14
click at [345, 227] on select "Select dispatch time 11:00 AM - 11:30 AM 11:30 AM - 12:00 PM 12:00 PM - 12:30 P…" at bounding box center [354, 228] width 80 height 14
select select "11:00"
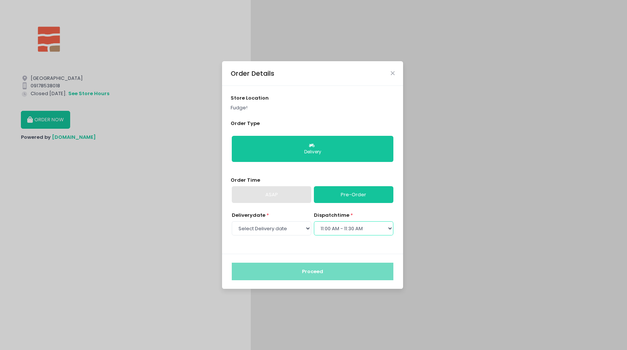
click at [314, 221] on select "Select dispatch time 11:00 AM - 11:30 AM 11:30 AM - 12:00 PM 12:00 PM - 12:30 P…" at bounding box center [354, 228] width 80 height 14
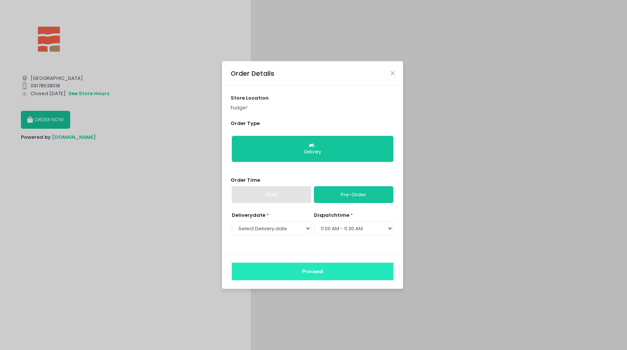
click at [317, 268] on button "Proceed" at bounding box center [313, 272] width 162 height 18
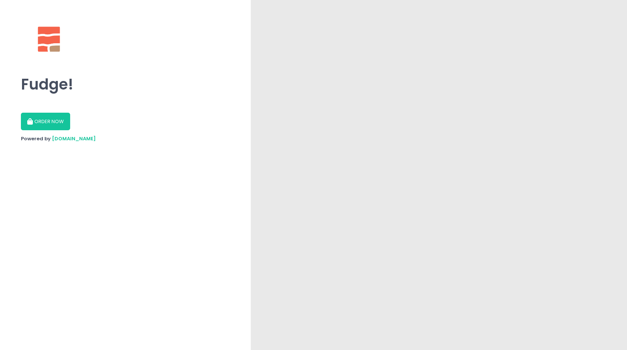
click at [41, 125] on button "ORDER NOW" at bounding box center [45, 122] width 49 height 18
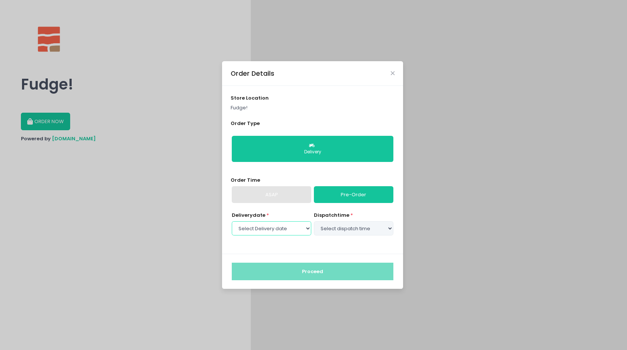
click at [309, 222] on select "Select Delivery date [DATE] [DATE] [DATE] [DATE] [DATE] [DATE] [DATE] [DATE] [D…" at bounding box center [272, 228] width 80 height 14
select select "[DATE]"
click at [232, 221] on select "Select Delivery date [DATE] [DATE] [DATE] [DATE] [DATE] [DATE] [DATE] [DATE] [D…" at bounding box center [272, 228] width 80 height 14
click at [329, 231] on select "Select dispatch time 11:00 AM - 11:30 AM 11:30 AM - 12:00 PM 12:00 PM - 12:30 P…" at bounding box center [354, 228] width 80 height 14
select select "11:30"
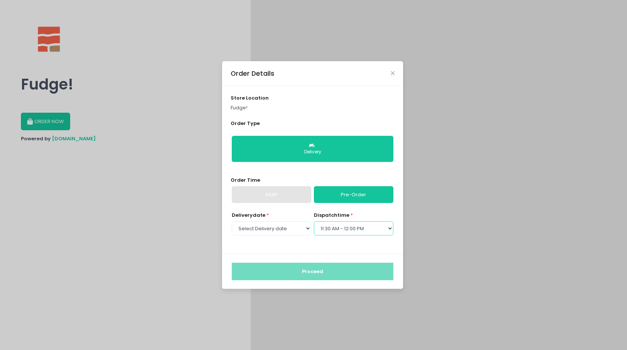
click at [314, 221] on select "Select dispatch time 11:00 AM - 11:30 AM 11:30 AM - 12:00 PM 12:00 PM - 12:30 P…" at bounding box center [354, 228] width 80 height 14
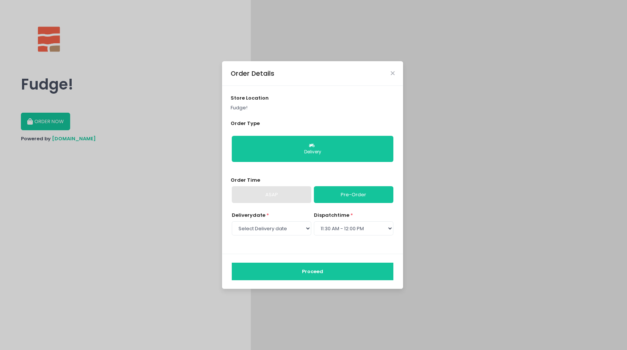
click at [324, 269] on button "Proceed" at bounding box center [313, 272] width 162 height 18
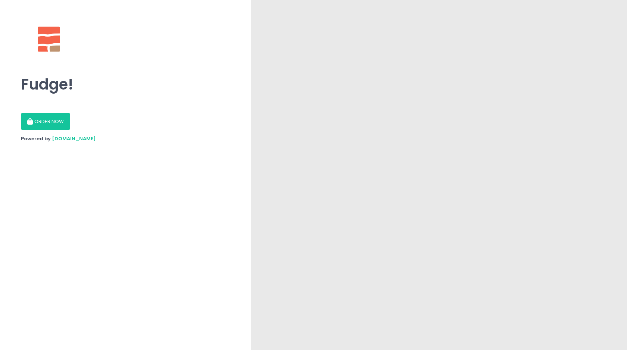
click at [45, 124] on button "ORDER NOW" at bounding box center [45, 122] width 49 height 18
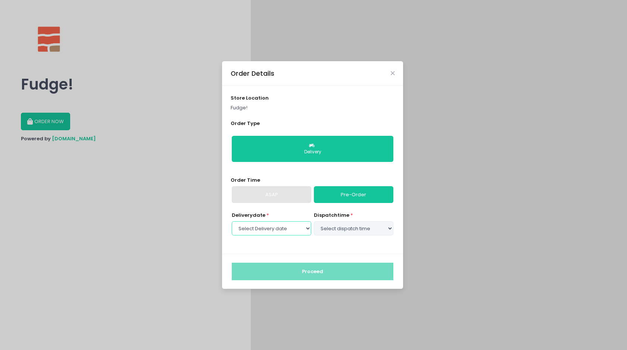
click at [299, 226] on select "Select Delivery date [DATE] [DATE] [DATE] [DATE] [DATE] [DATE] [DATE] [DATE] [D…" at bounding box center [272, 228] width 80 height 14
select select "2025-10-08"
click at [232, 221] on select "Select Delivery date [DATE] [DATE] [DATE] [DATE] [DATE] [DATE] [DATE] [DATE] [D…" at bounding box center [272, 228] width 80 height 14
click at [329, 227] on select "Select dispatch time 11:00 AM - 11:30 AM 11:30 AM - 12:00 PM 12:00 PM - 12:30 P…" at bounding box center [354, 228] width 80 height 14
select select "11:00"
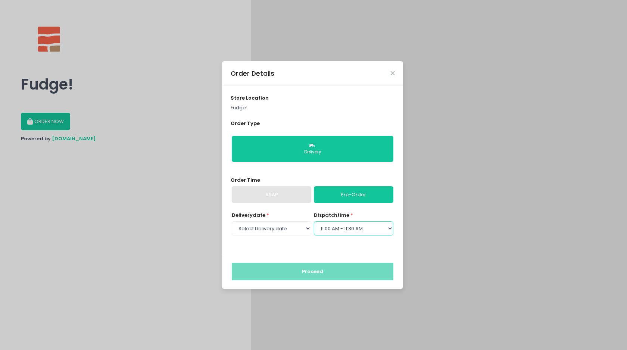
click at [314, 221] on select "Select dispatch time 11:00 AM - 11:30 AM 11:30 AM - 12:00 PM 12:00 PM - 12:30 P…" at bounding box center [354, 228] width 80 height 14
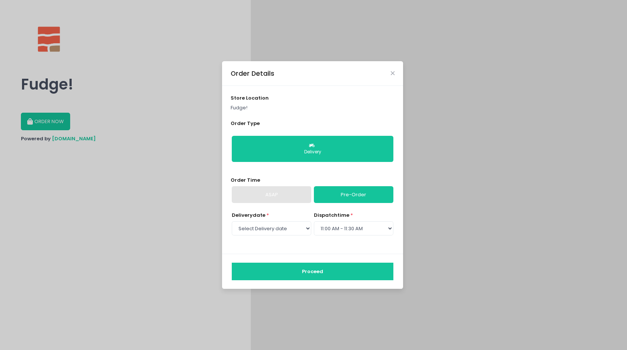
click at [314, 267] on button "Proceed" at bounding box center [313, 272] width 162 height 18
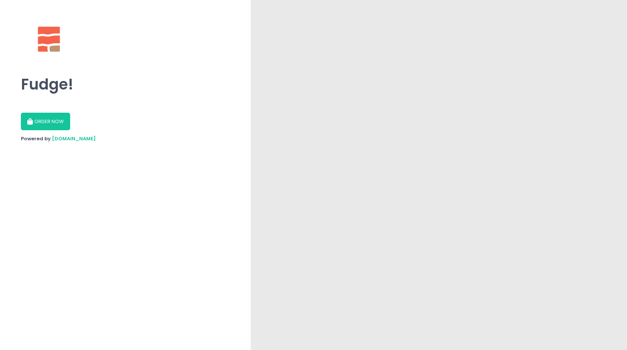
click at [45, 119] on button "ORDER NOW" at bounding box center [45, 122] width 49 height 18
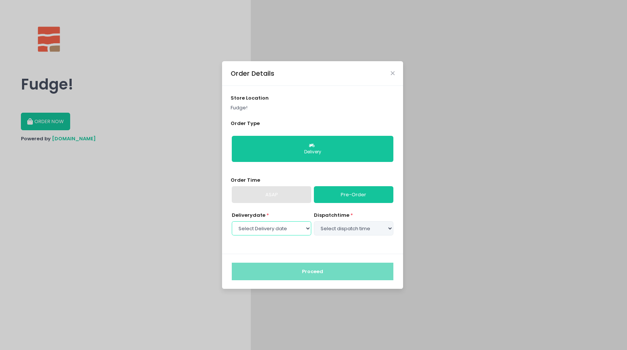
click at [309, 230] on select "Select Delivery date [DATE] [DATE] [DATE] [DATE] [DATE] [DATE] [DATE] [DATE] [D…" at bounding box center [272, 228] width 80 height 14
select select "[DATE]"
click at [232, 221] on select "Select Delivery date [DATE] [DATE] [DATE] [DATE] [DATE] [DATE] [DATE] [DATE] [D…" at bounding box center [272, 228] width 80 height 14
select select "11:00"
click at [314, 221] on select "Select dispatch time 11:00 AM - 11:30 AM 11:30 AM - 12:00 PM 12:00 PM - 12:30 P…" at bounding box center [354, 228] width 80 height 14
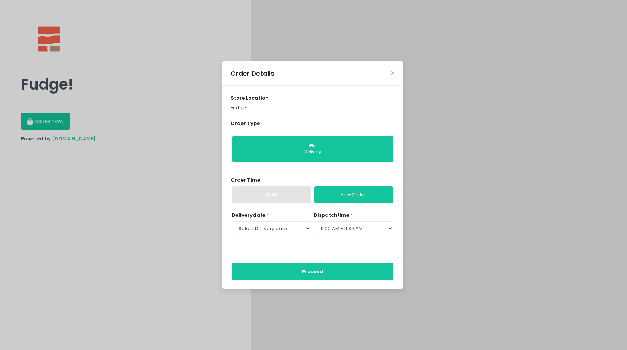
click at [320, 266] on button "Proceed" at bounding box center [313, 272] width 162 height 18
